Goal: Transaction & Acquisition: Purchase product/service

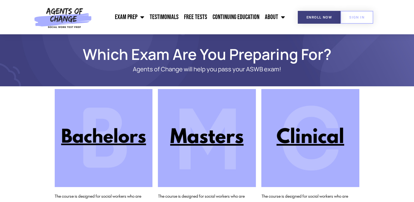
scroll to position [38, 0]
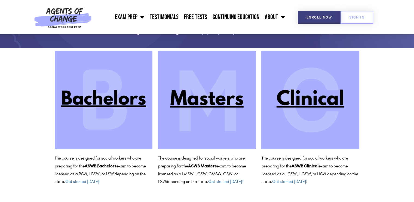
click at [306, 97] on img at bounding box center [310, 100] width 98 height 98
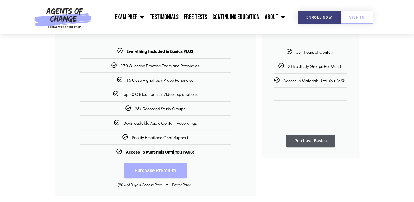
scroll to position [121, 0]
click at [165, 170] on link "Purchase Premium" at bounding box center [155, 170] width 63 height 16
